Goal: Entertainment & Leisure: Consume media (video, audio)

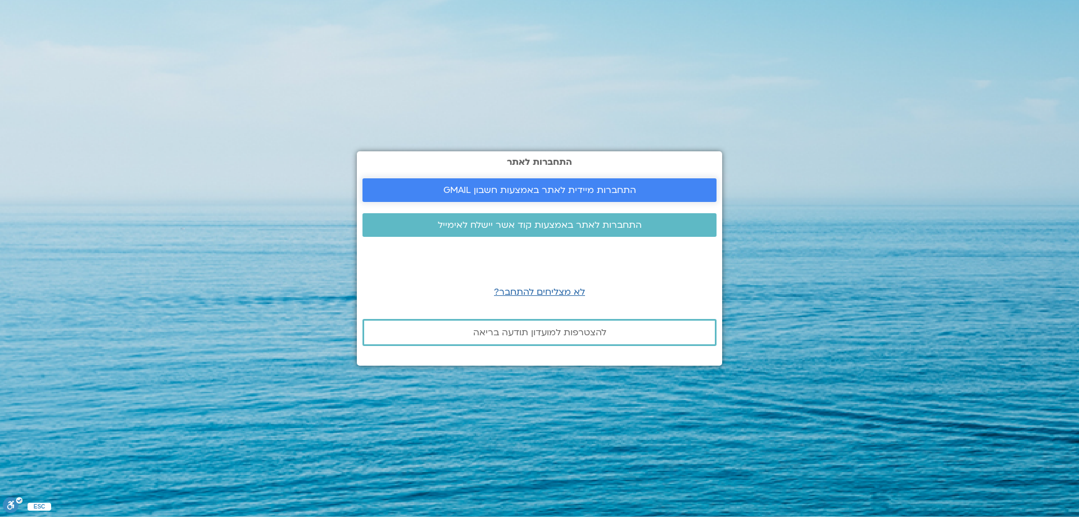
click at [494, 190] on span "התחברות מיידית לאתר באמצעות חשבון GMAIL" at bounding box center [540, 190] width 193 height 10
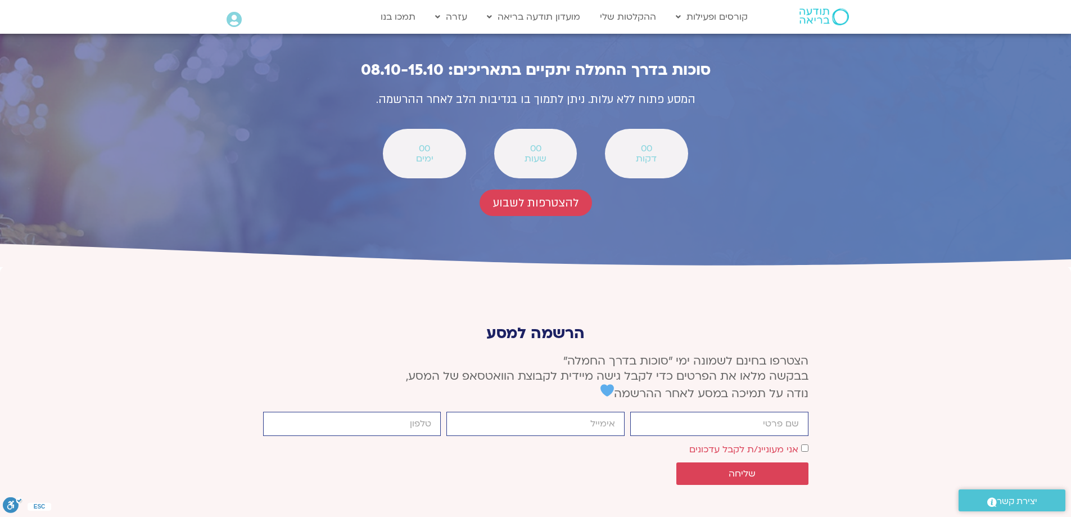
scroll to position [3813, 0]
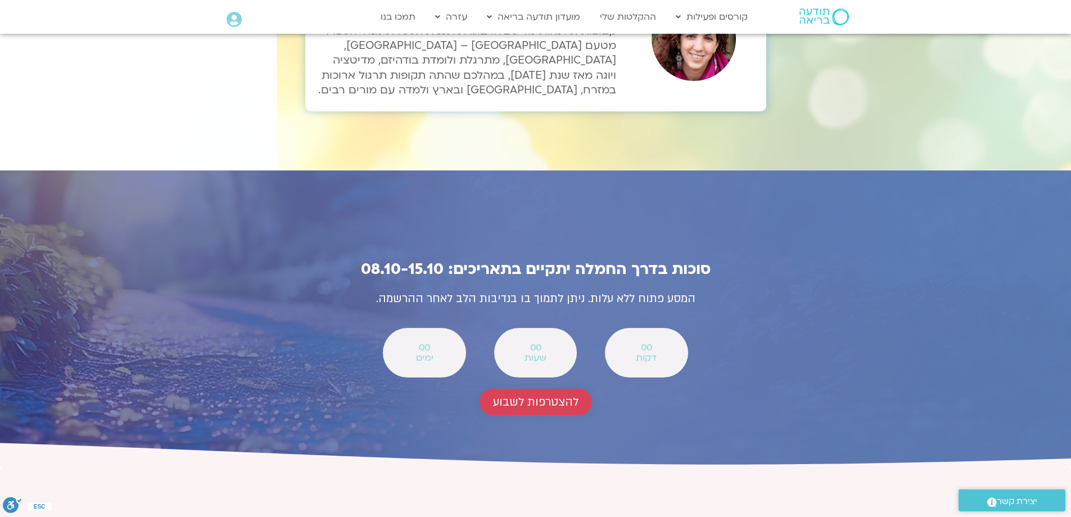
click at [538, 395] on span "להצטרפות לשבוע" at bounding box center [535, 401] width 85 height 13
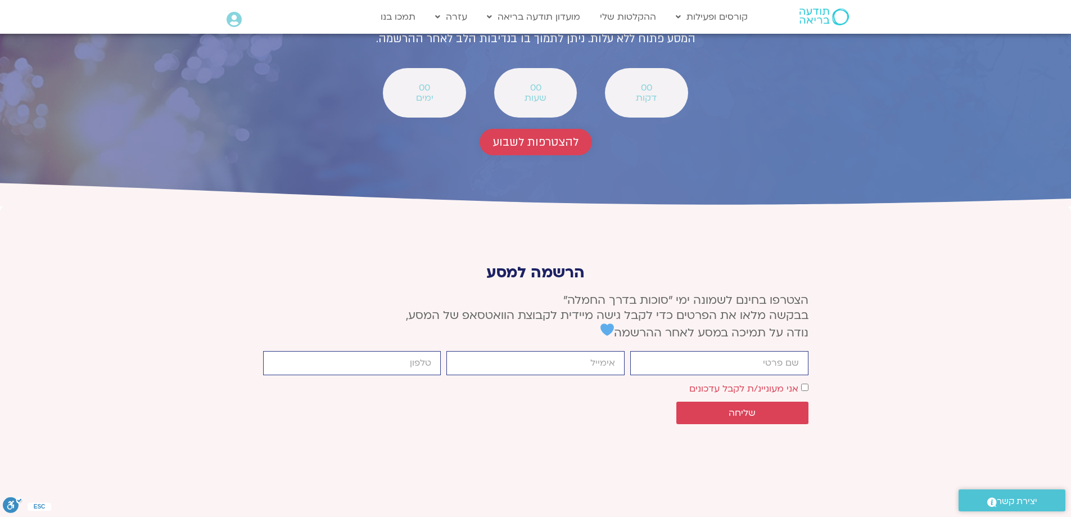
scroll to position [4141, 0]
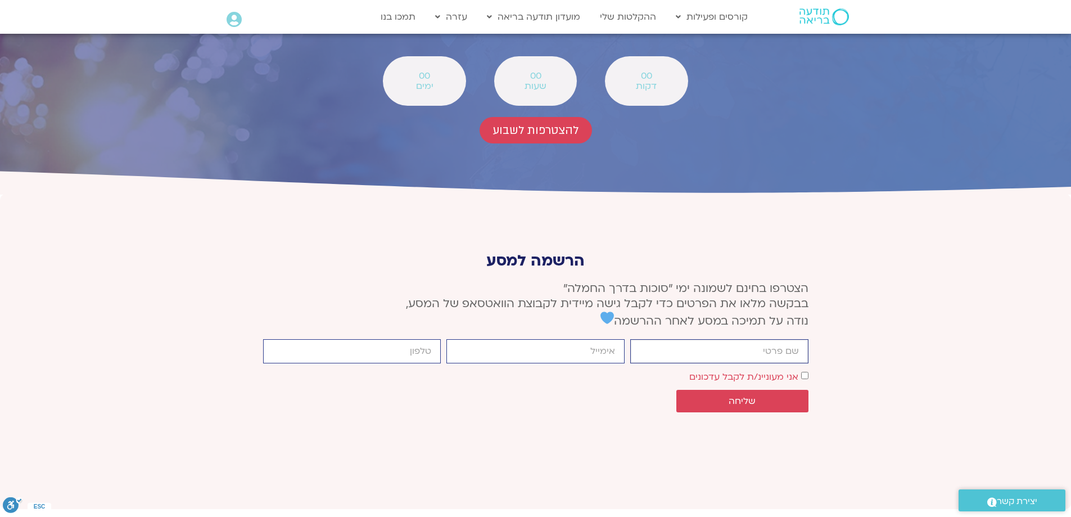
click at [692, 339] on input "firstname" at bounding box center [719, 351] width 178 height 24
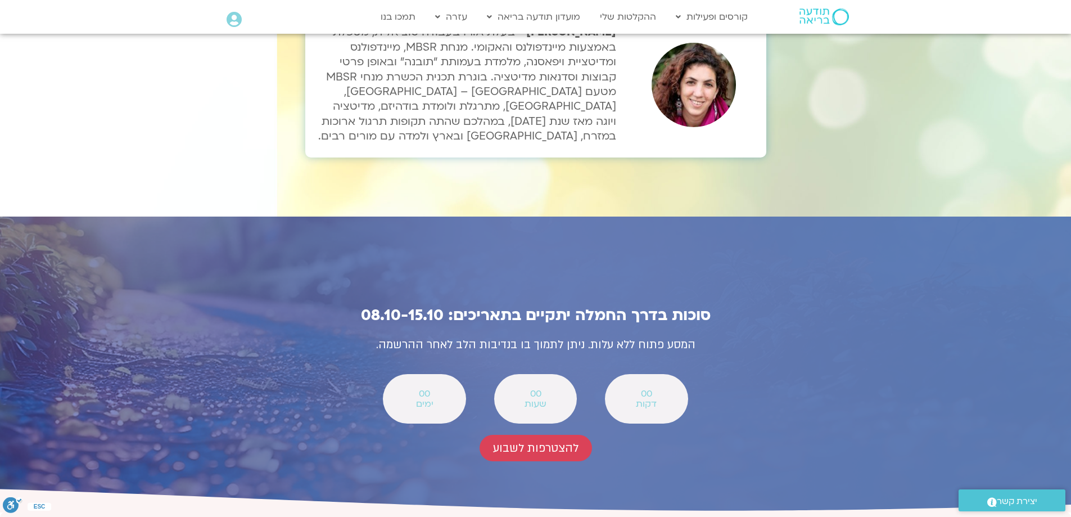
scroll to position [3804, 0]
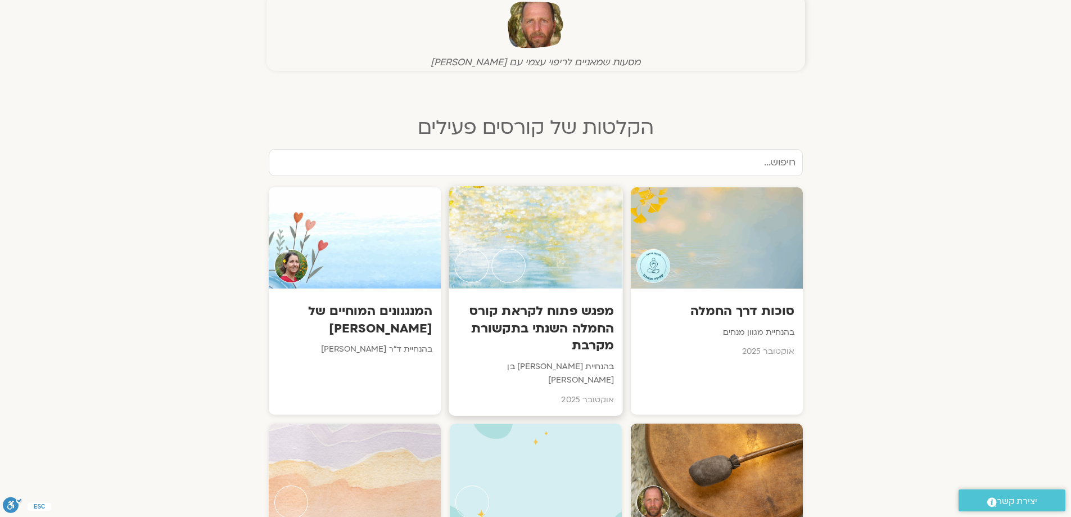
scroll to position [506, 0]
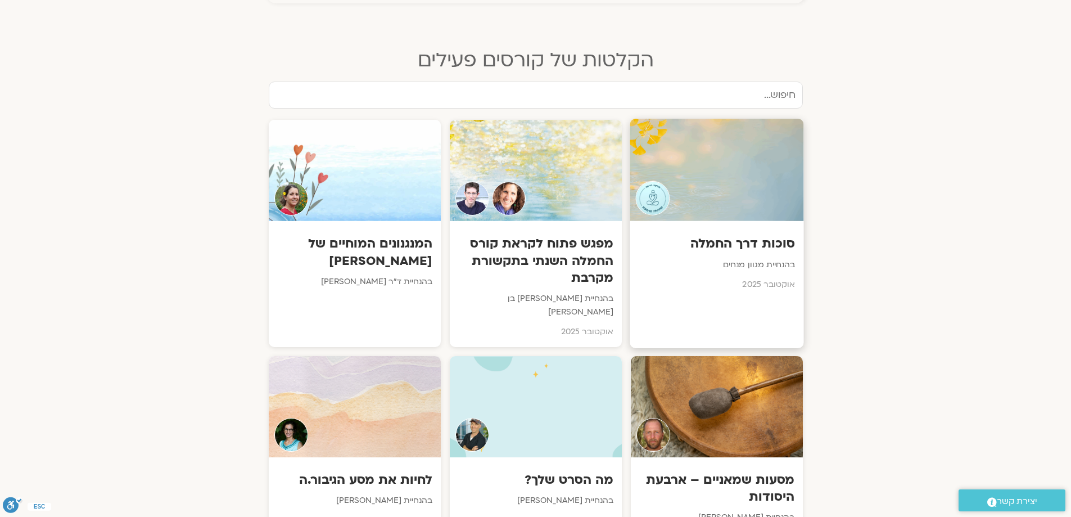
click at [718, 239] on h3 "סוכות דרך החמלה" at bounding box center [716, 243] width 157 height 17
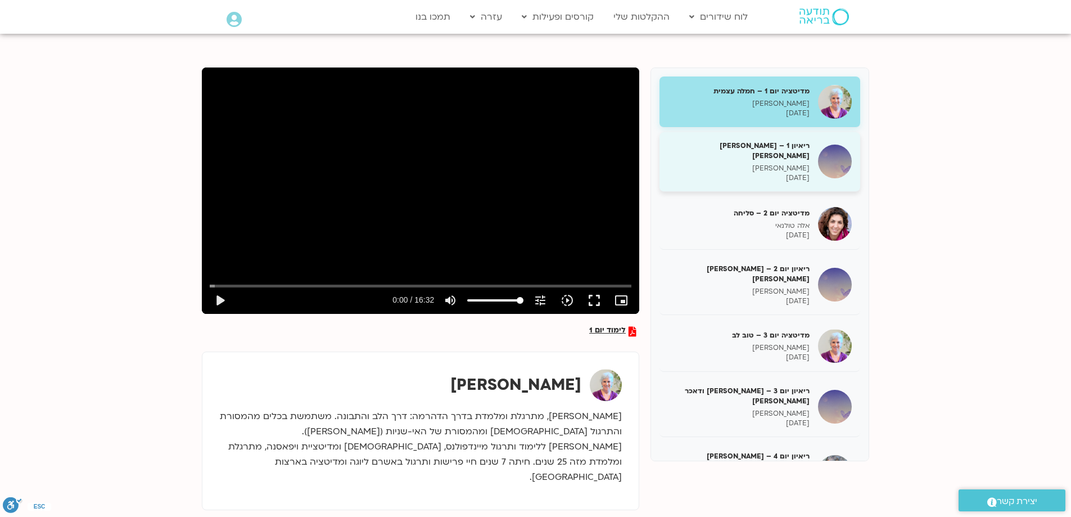
click at [713, 173] on p "08/10/2025" at bounding box center [739, 178] width 142 height 10
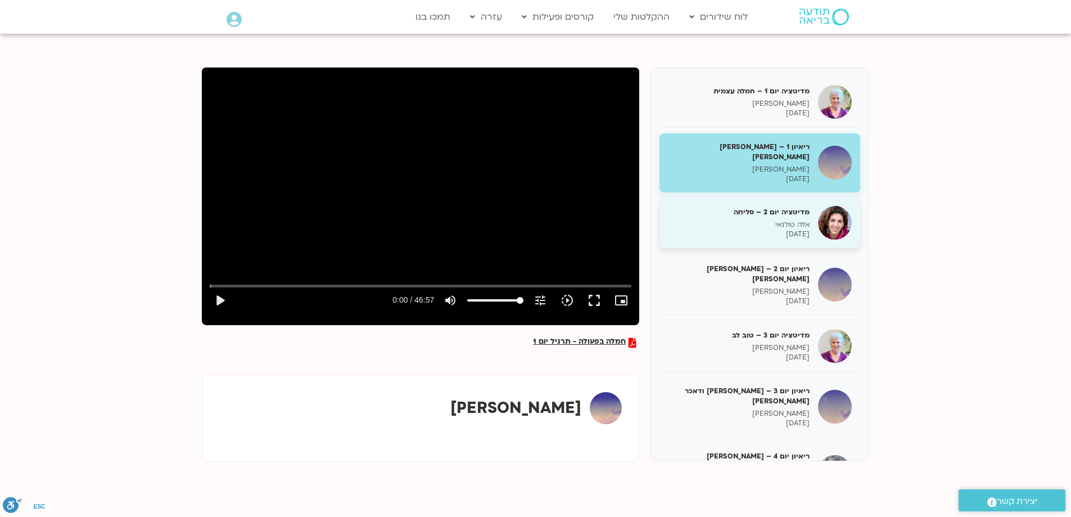
click at [704, 233] on div "מדיטציה יום 2 – סליחה אלה טולנאי 09/10/2025" at bounding box center [759, 222] width 201 height 51
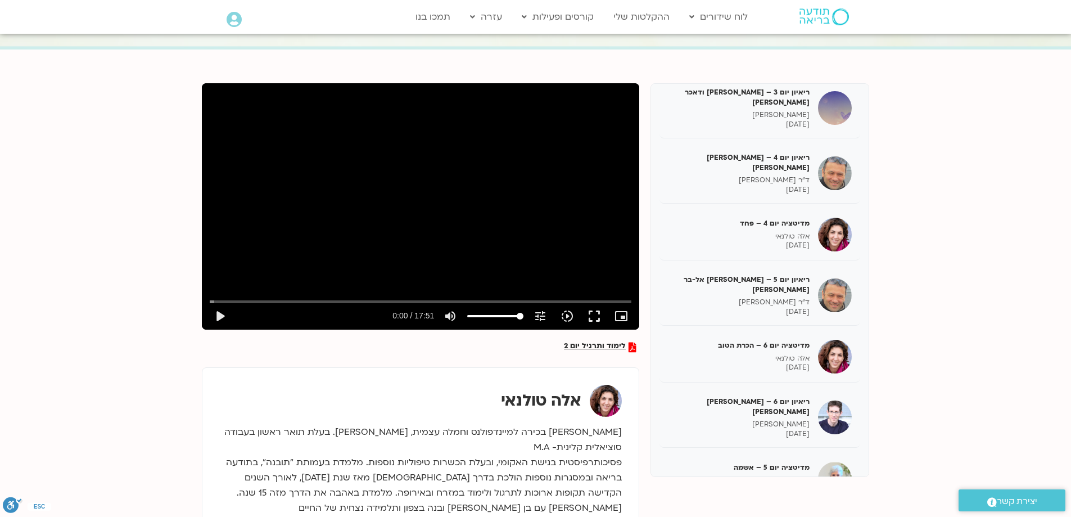
scroll to position [112, 0]
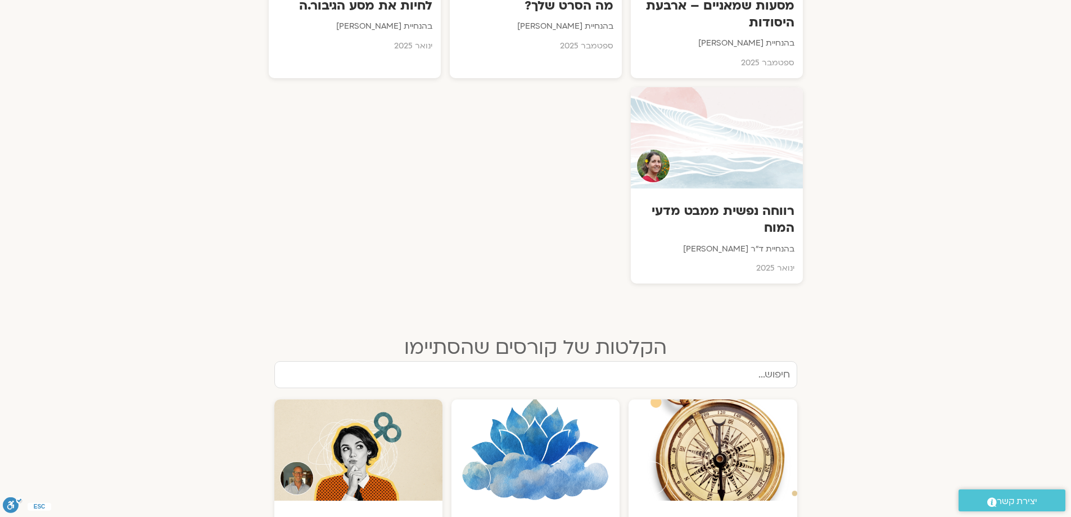
scroll to position [1012, 0]
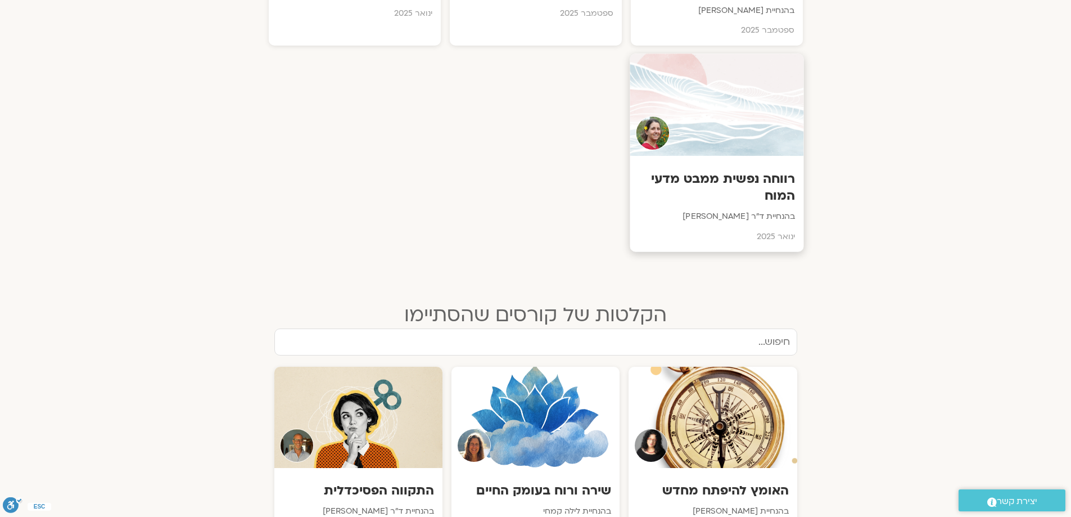
click at [759, 170] on h3 "רווחה נפשית ממבט מדעי המוח" at bounding box center [716, 187] width 157 height 34
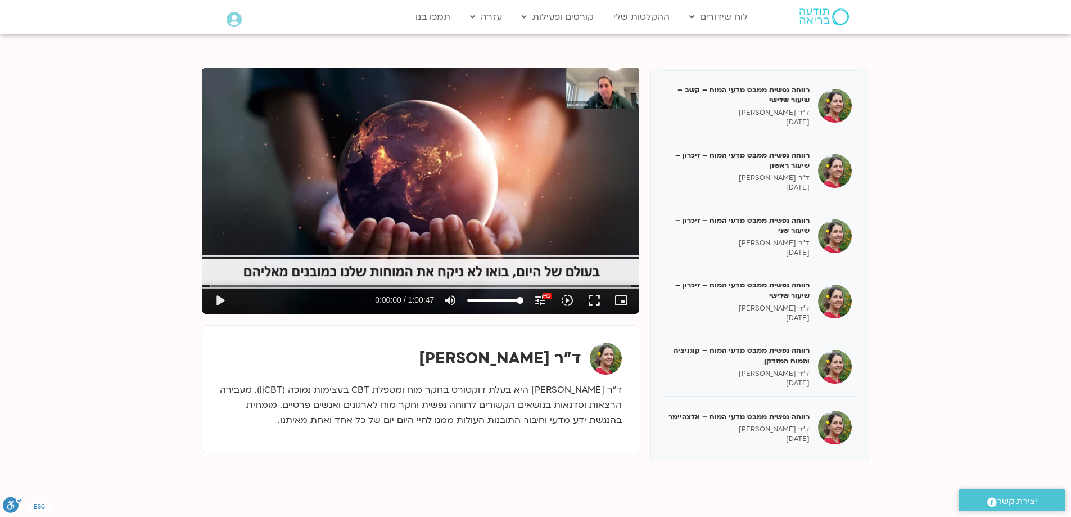
scroll to position [1799, 0]
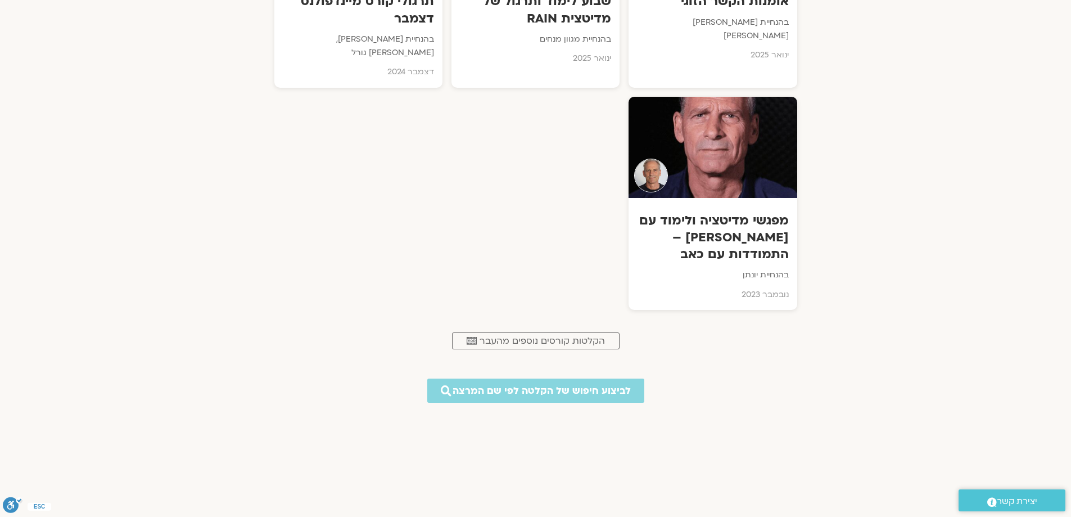
scroll to position [4385, 0]
click at [589, 335] on span "הקלטות קורסים נוספים מהעבר" at bounding box center [542, 340] width 125 height 10
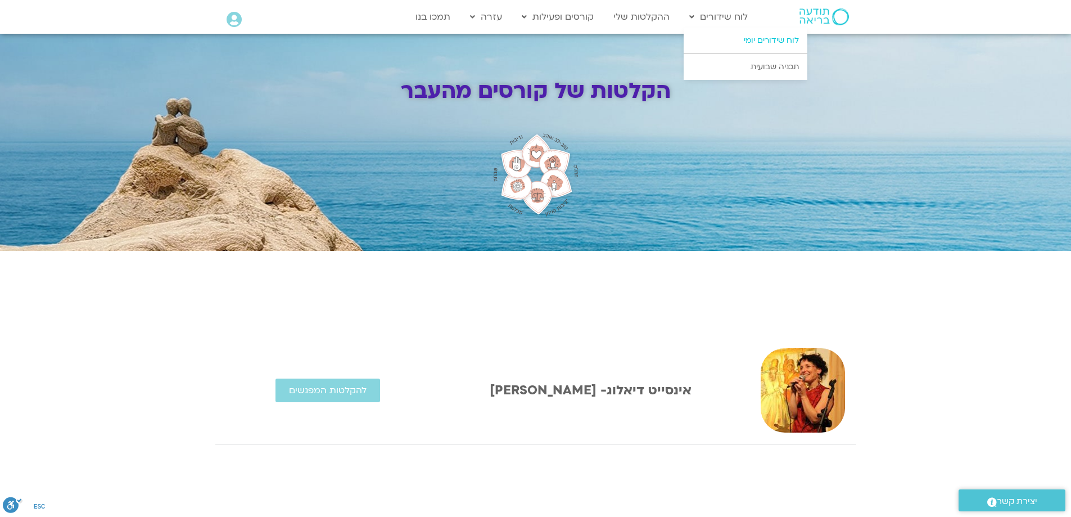
click at [758, 43] on link "לוח שידורים יומי" at bounding box center [746, 41] width 124 height 26
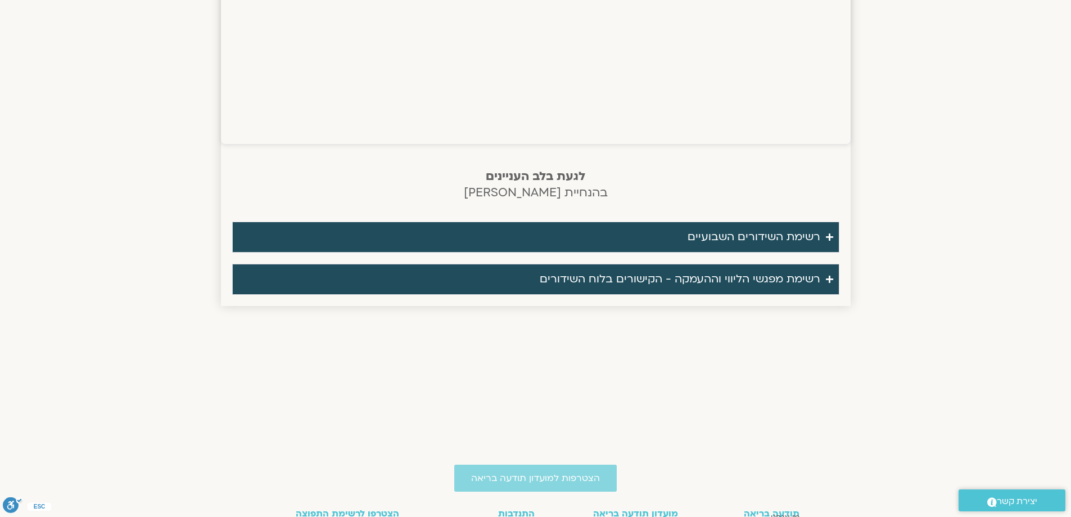
scroll to position [1524, 0]
click at [694, 233] on div "רשימת השידורים השבועיים" at bounding box center [754, 237] width 133 height 19
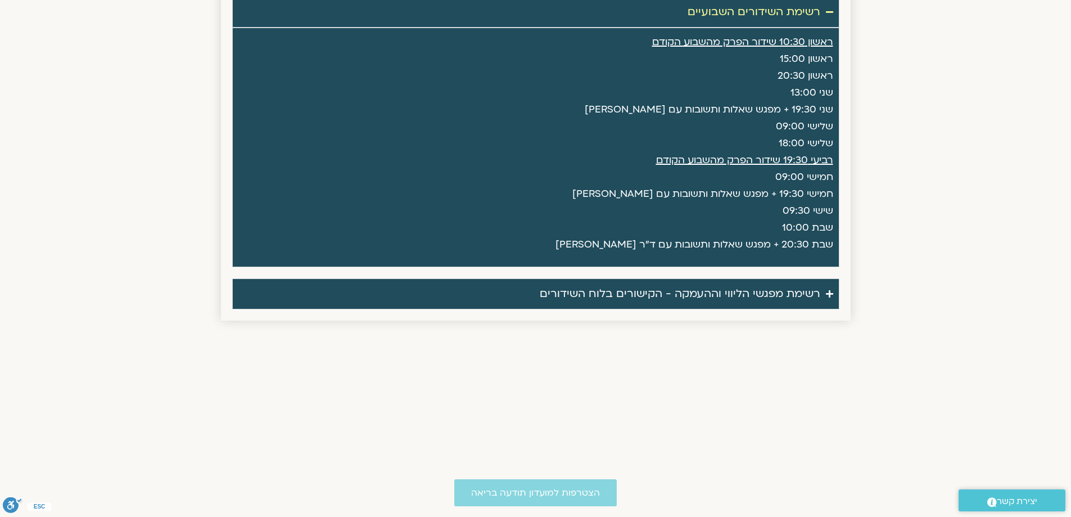
scroll to position [1918, 0]
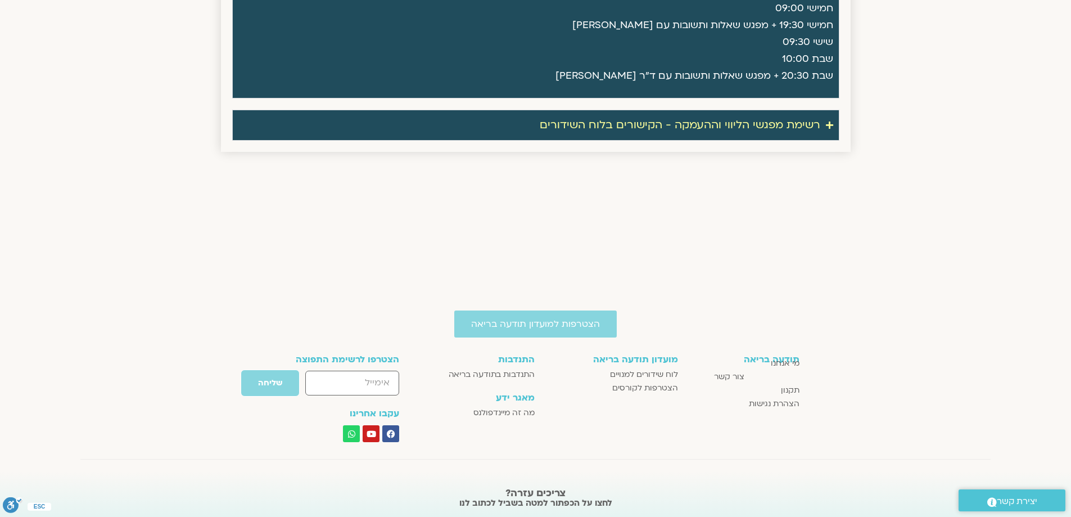
click at [757, 129] on div "רשימת מפגשי הליווי וההעמקה - הקישורים בלוח השידורים" at bounding box center [680, 125] width 281 height 19
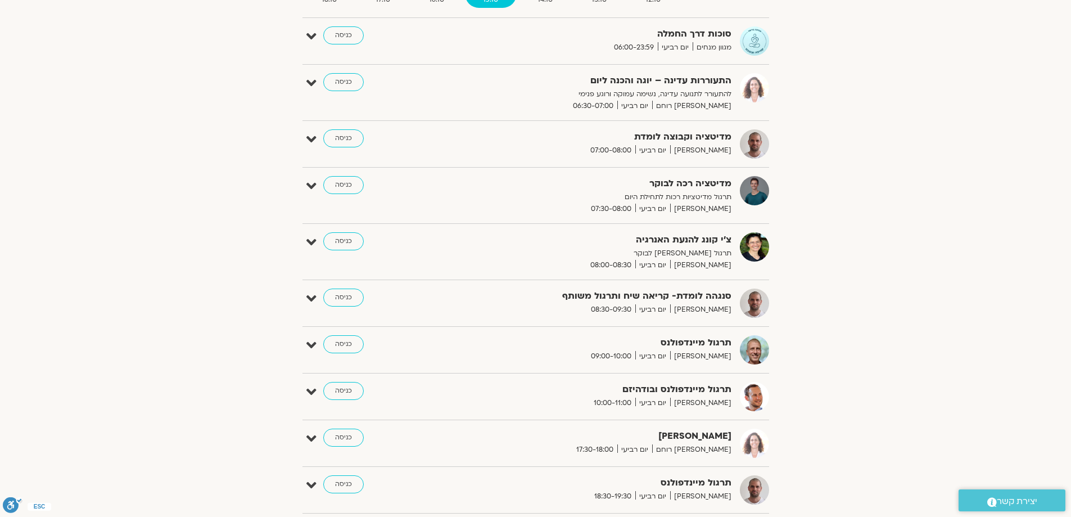
scroll to position [0, 0]
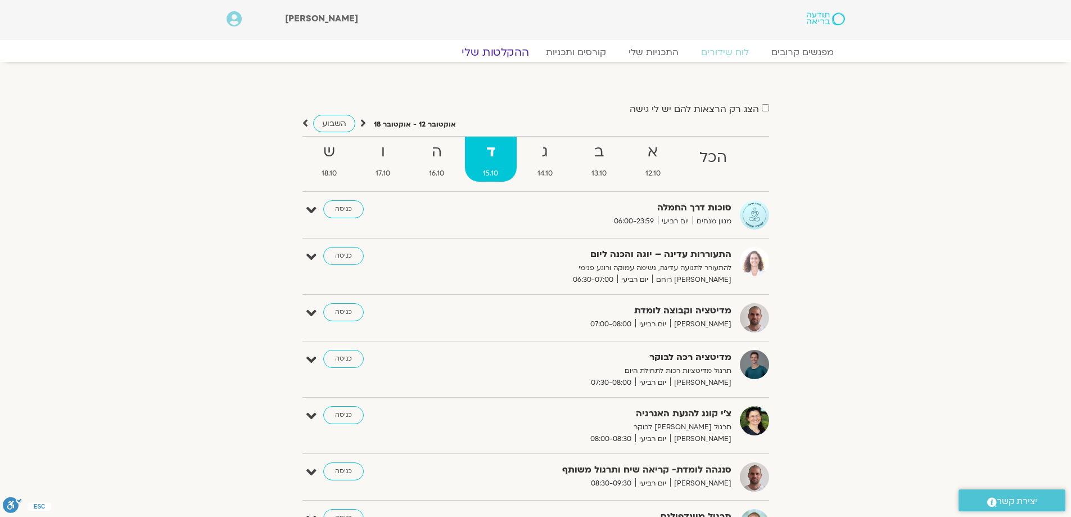
click at [509, 50] on link "ההקלטות שלי" at bounding box center [495, 52] width 94 height 13
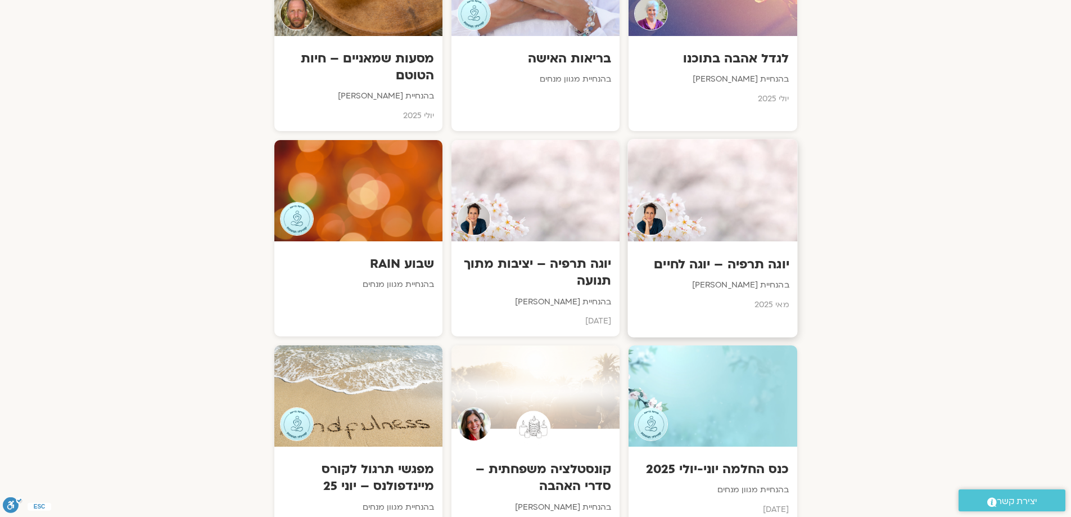
scroll to position [1911, 0]
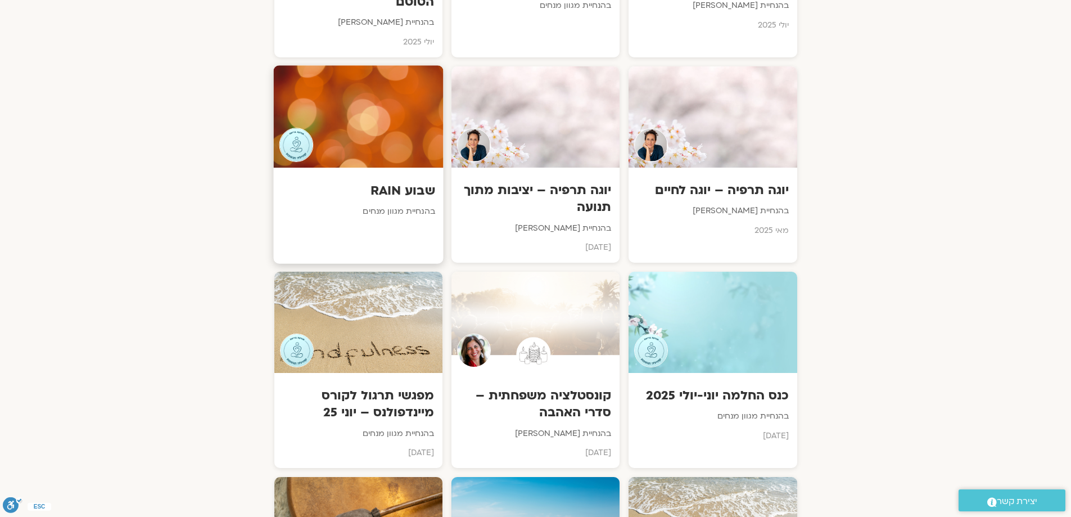
click at [374, 182] on h3 "שבוע RAIN" at bounding box center [358, 190] width 153 height 17
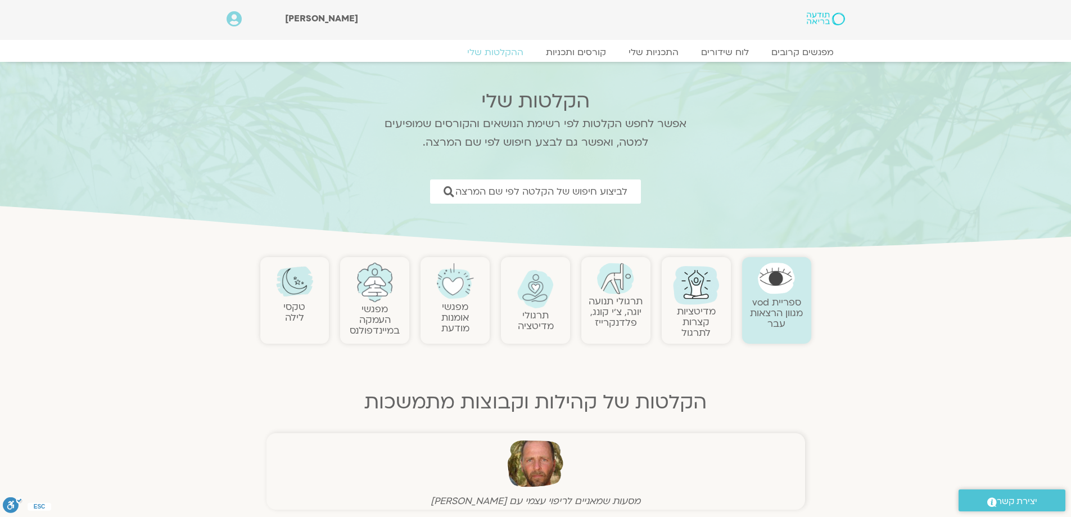
click at [236, 17] on icon at bounding box center [234, 19] width 15 height 16
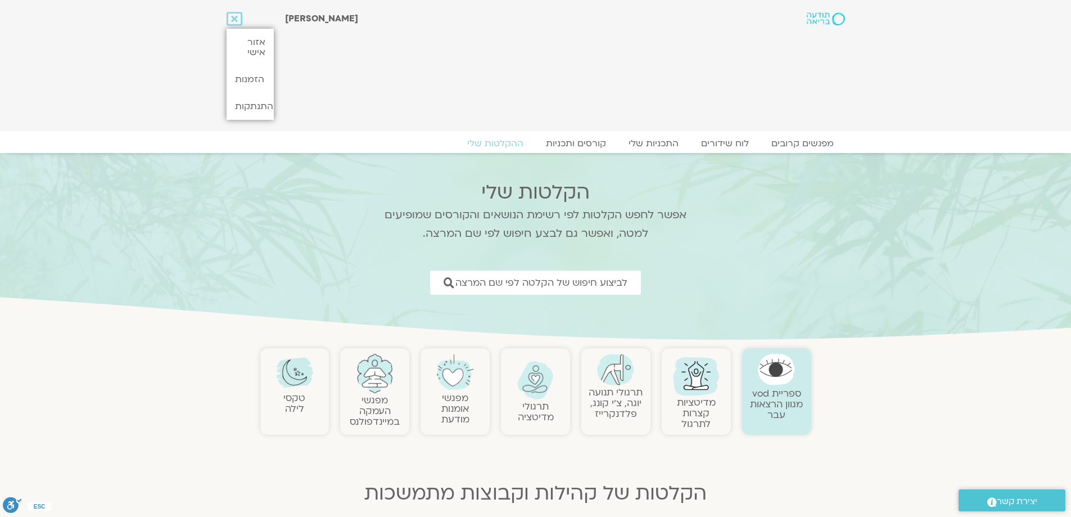
click at [340, 58] on div "[PERSON_NAME]" at bounding box center [503, 66] width 449 height 120
